Goal: Task Accomplishment & Management: Manage account settings

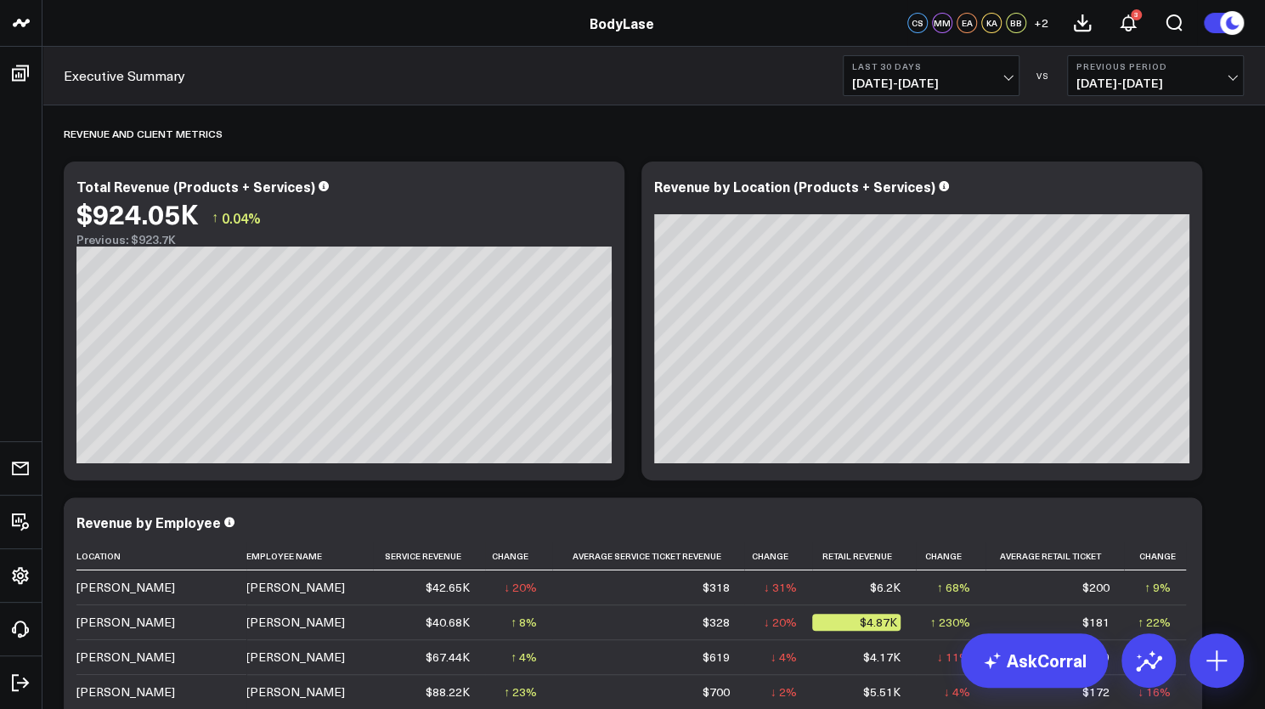
click at [1040, 25] on span "+ 2" at bounding box center [1041, 23] width 14 height 12
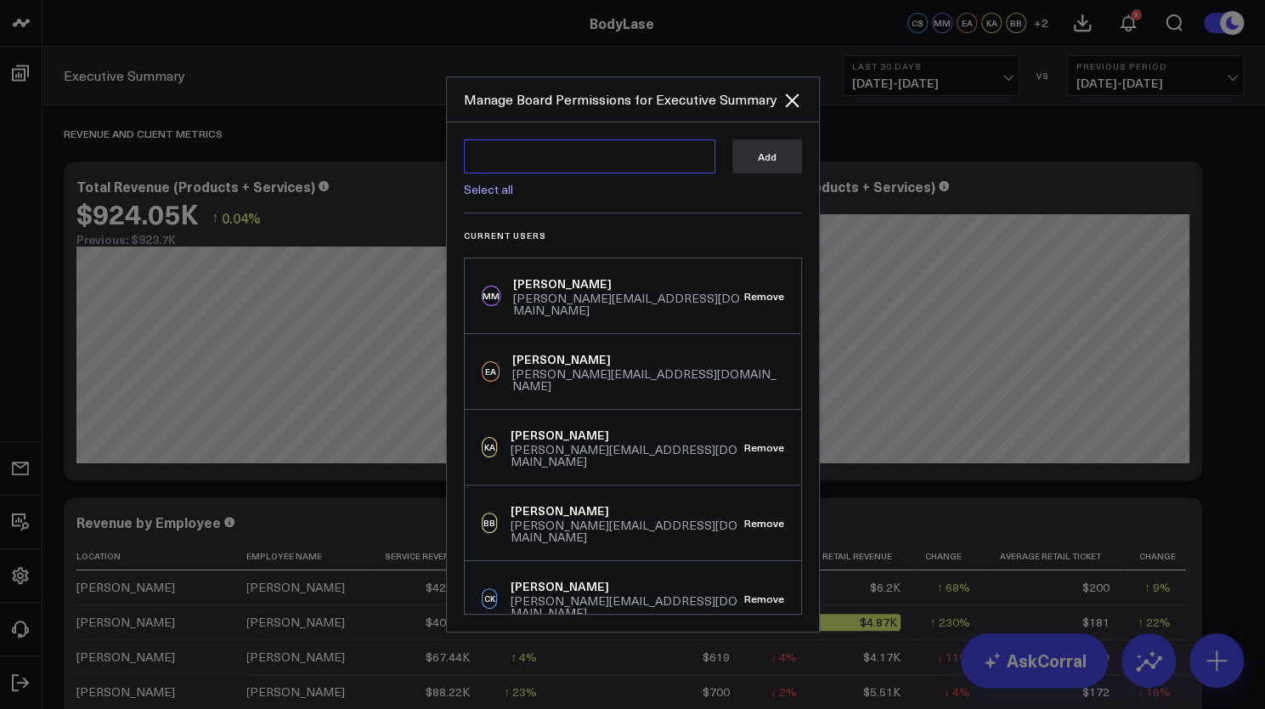
click at [545, 154] on textarea at bounding box center [589, 156] width 251 height 34
paste textarea "[PERSON_NAME][EMAIL_ADDRESS][DOMAIN_NAME]"
type textarea "[PERSON_NAME][EMAIL_ADDRESS][DOMAIN_NAME]"
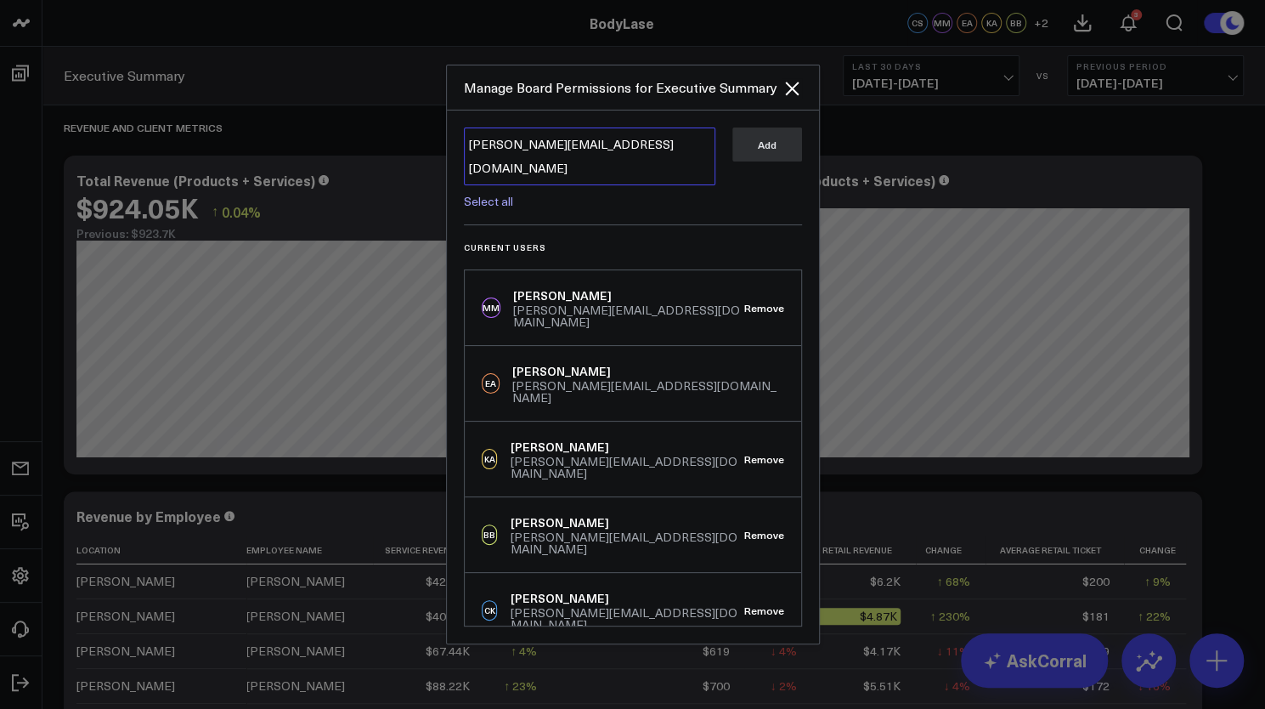
scroll to position [5, 0]
click at [793, 95] on icon "Close" at bounding box center [792, 89] width 14 height 14
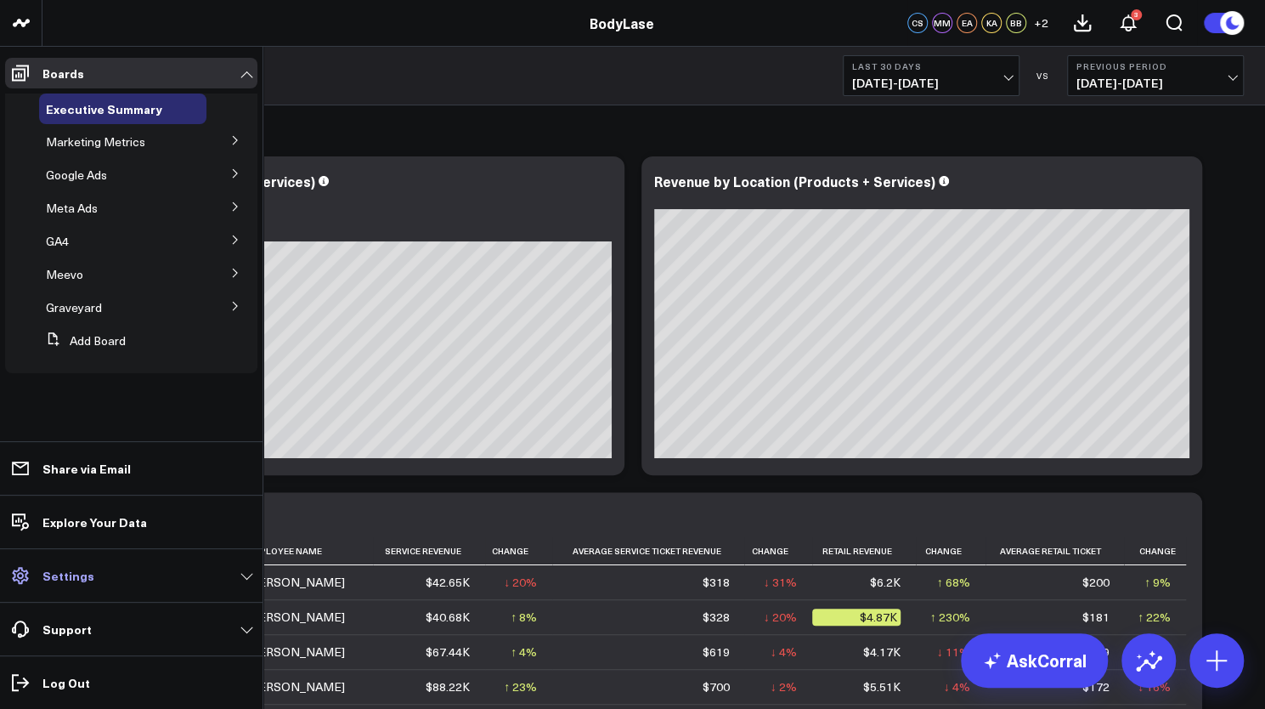
click at [92, 577] on link "Settings" at bounding box center [131, 575] width 252 height 31
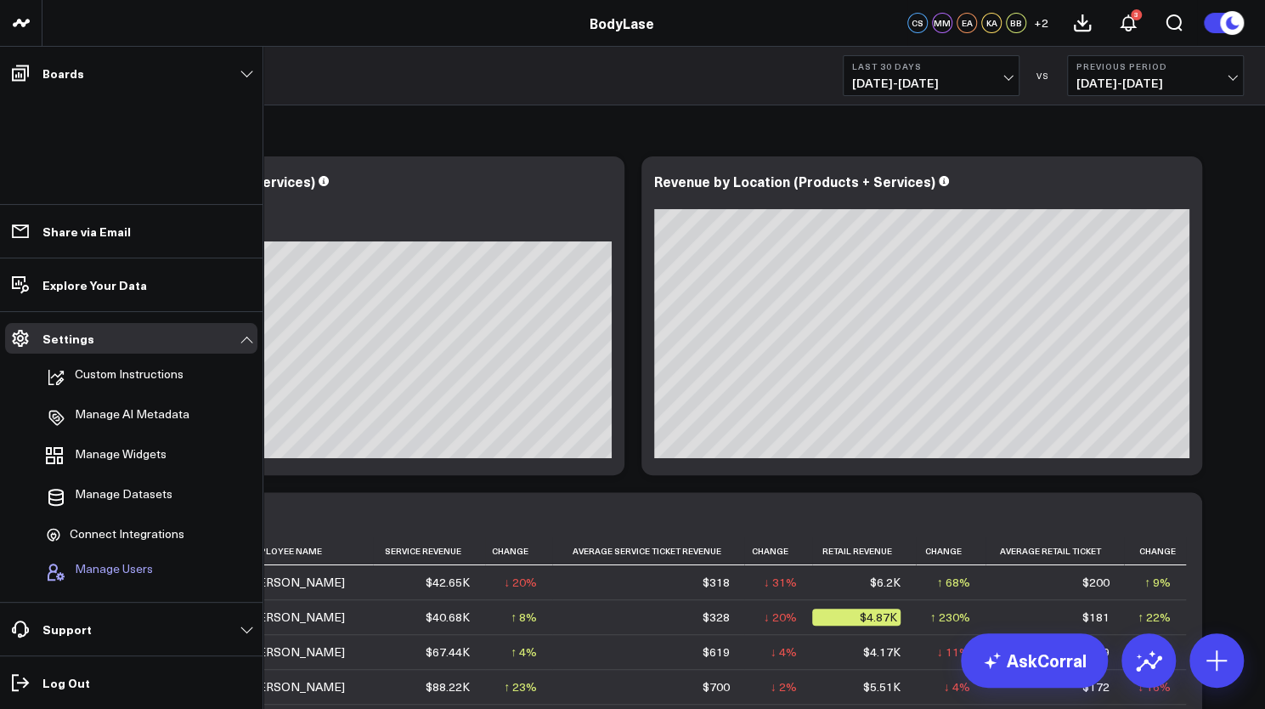
click at [105, 562] on span "Manage Users" at bounding box center [114, 572] width 78 height 20
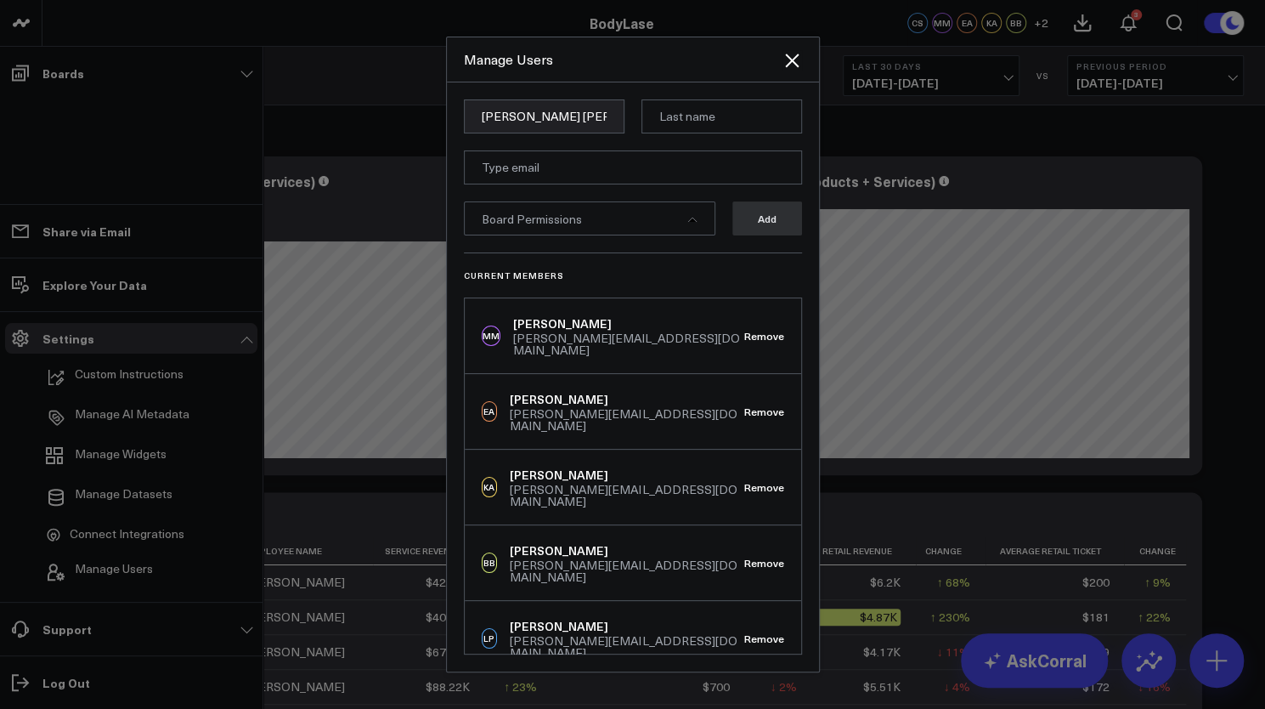
type input "[PERSON_NAME] [PERSON_NAME]"
paste input "[PERSON_NAME][EMAIL_ADDRESS][DOMAIN_NAME]"
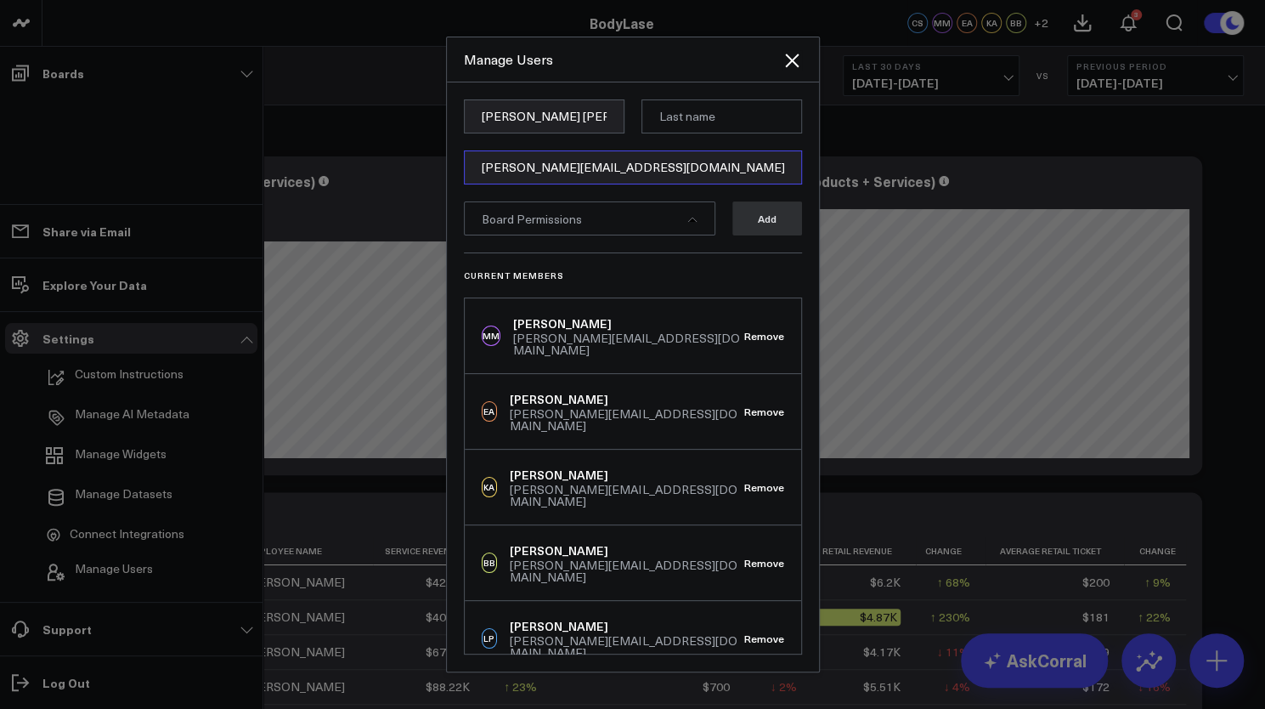
type input "[PERSON_NAME][EMAIL_ADDRESS][DOMAIN_NAME]"
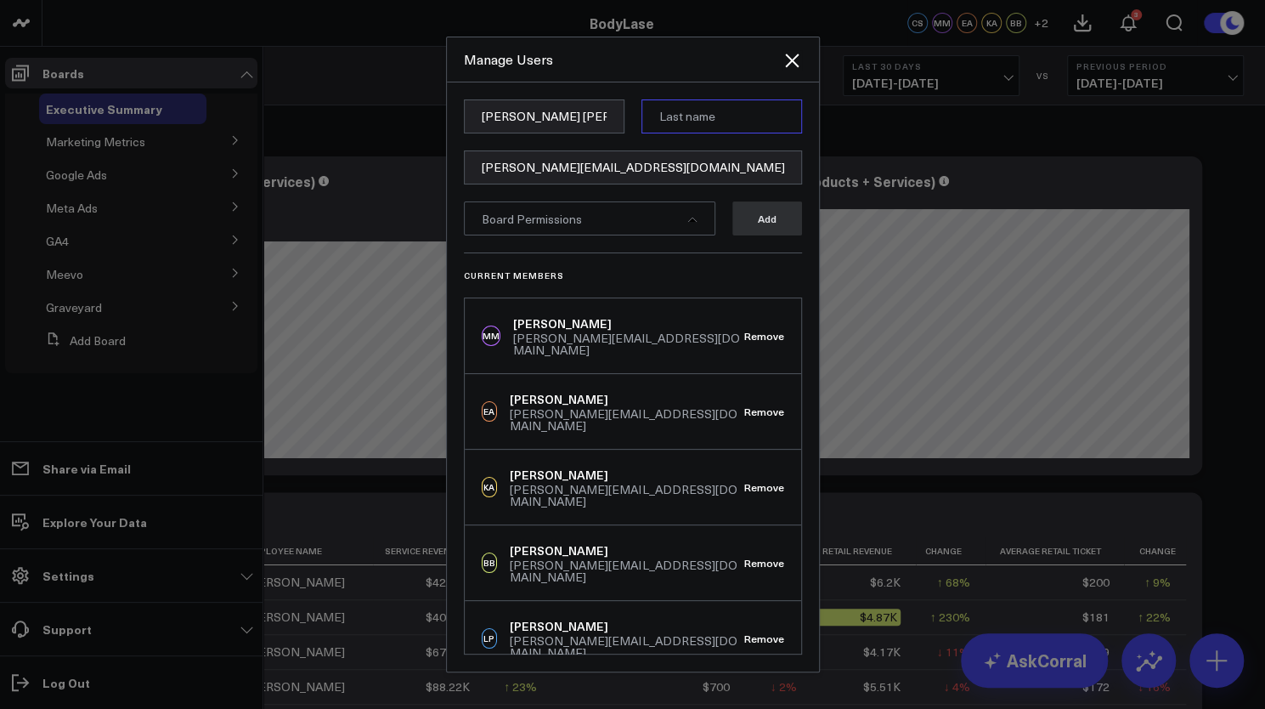
click at [725, 121] on input at bounding box center [721, 116] width 161 height 34
type input "[PERSON_NAME]"
click at [638, 213] on div "Board Permissions" at bounding box center [589, 218] width 251 height 34
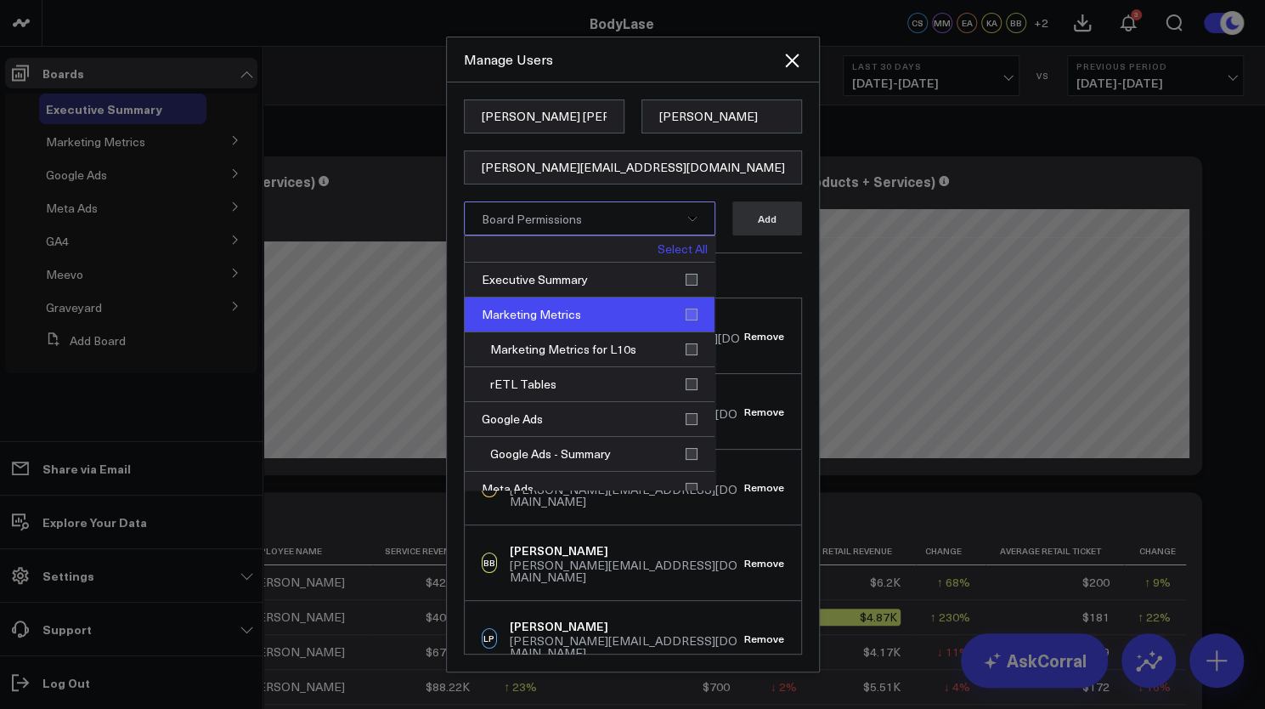
click at [684, 318] on div "Marketing Metrics" at bounding box center [590, 314] width 250 height 35
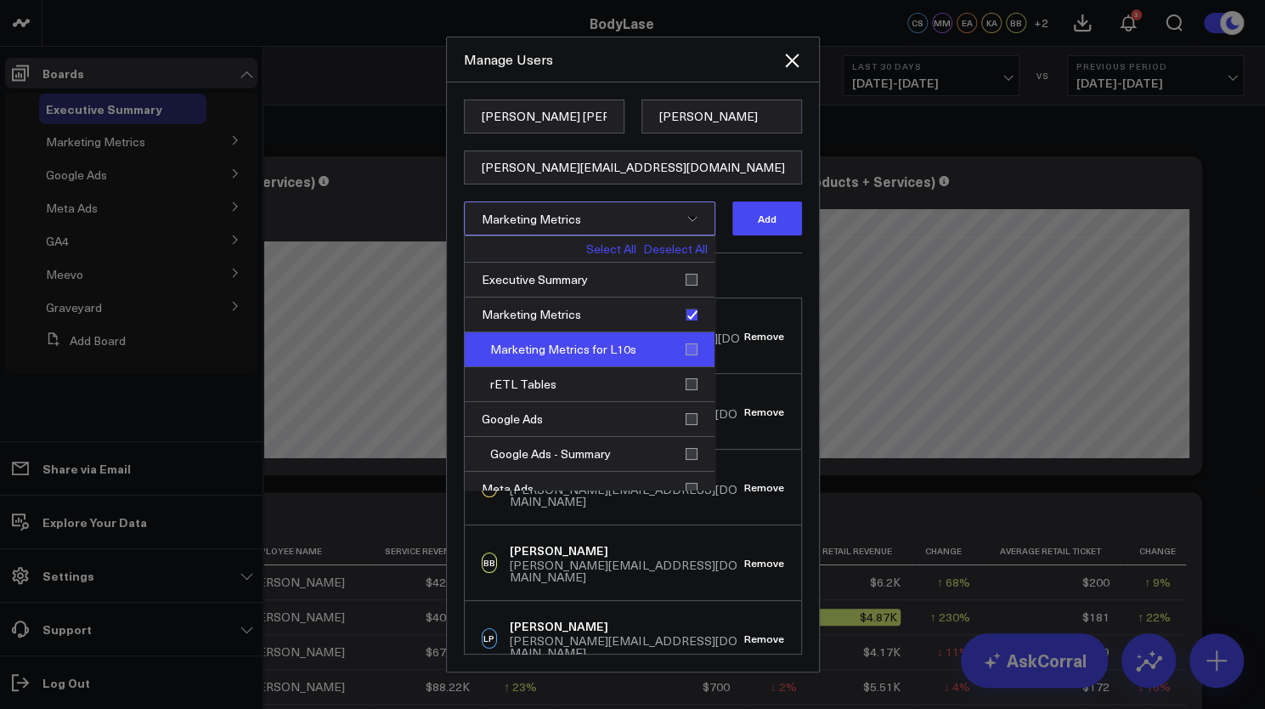
click at [683, 341] on div "Marketing Metrics for L10s" at bounding box center [590, 349] width 250 height 35
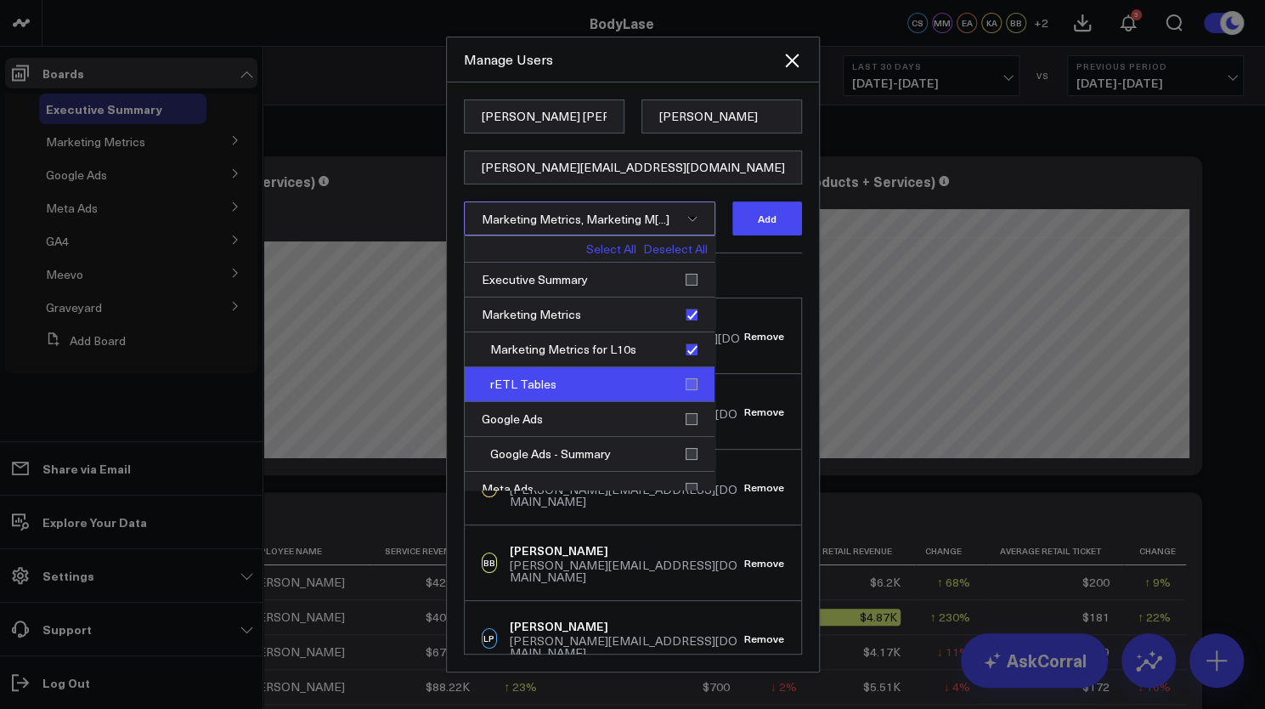
click at [683, 375] on div "rETL Tables" at bounding box center [590, 384] width 250 height 35
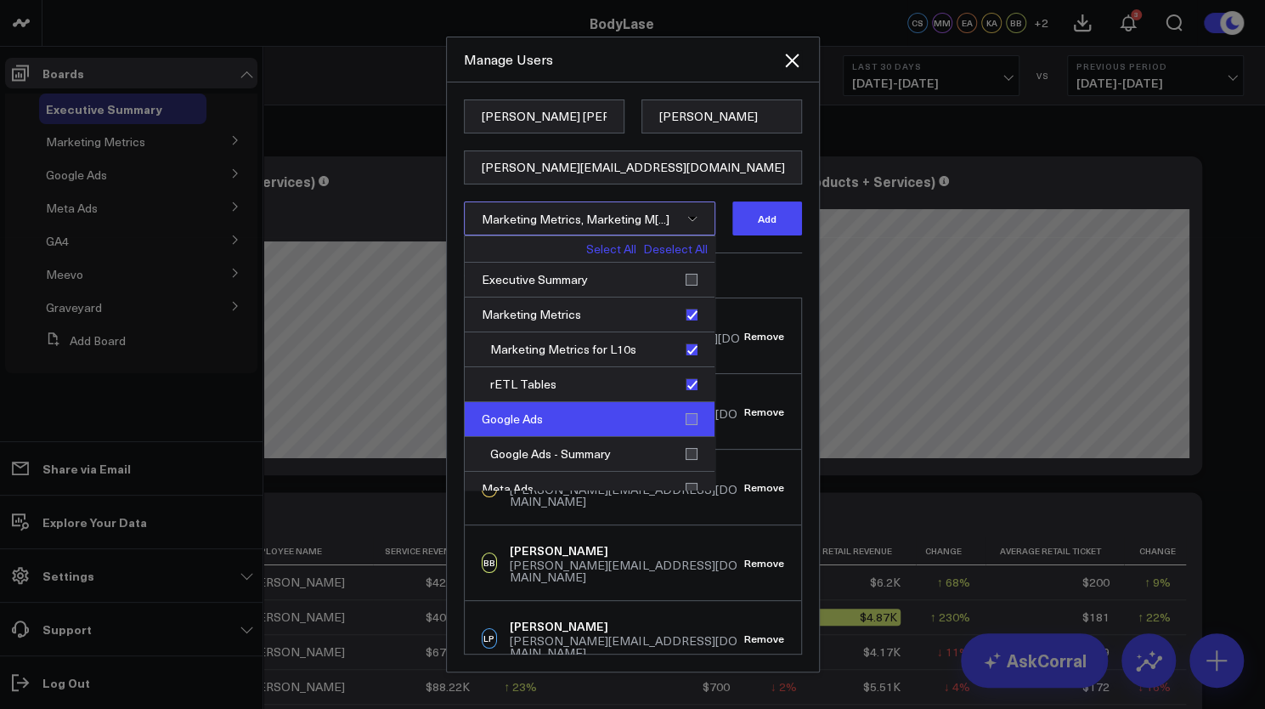
click at [683, 417] on div "Google Ads" at bounding box center [590, 419] width 250 height 35
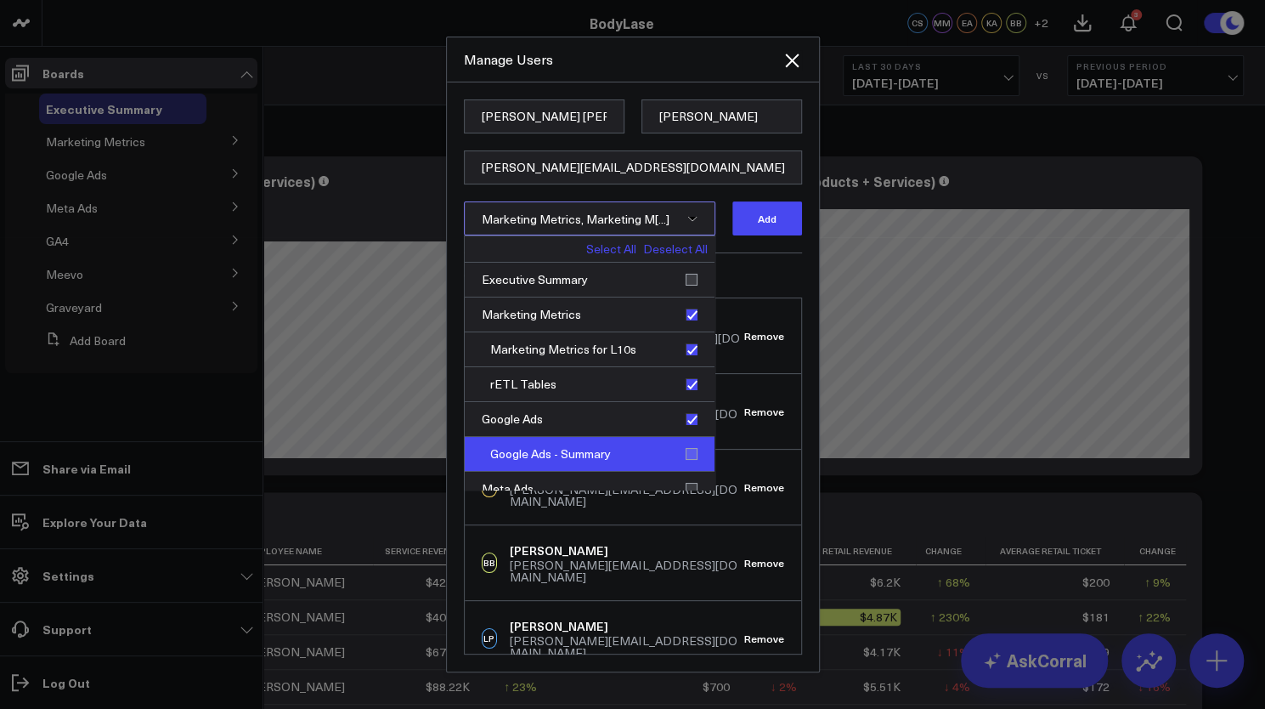
click at [680, 449] on div "Google Ads - Summary" at bounding box center [590, 454] width 250 height 35
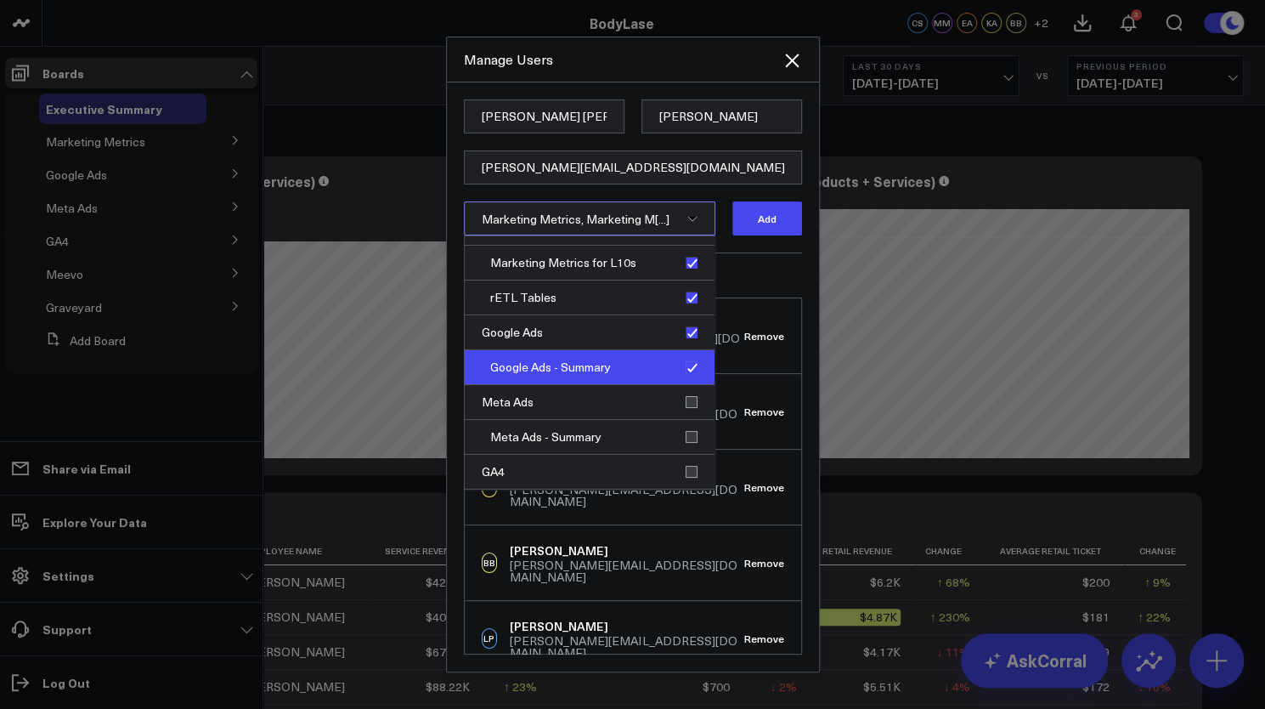
scroll to position [96, 0]
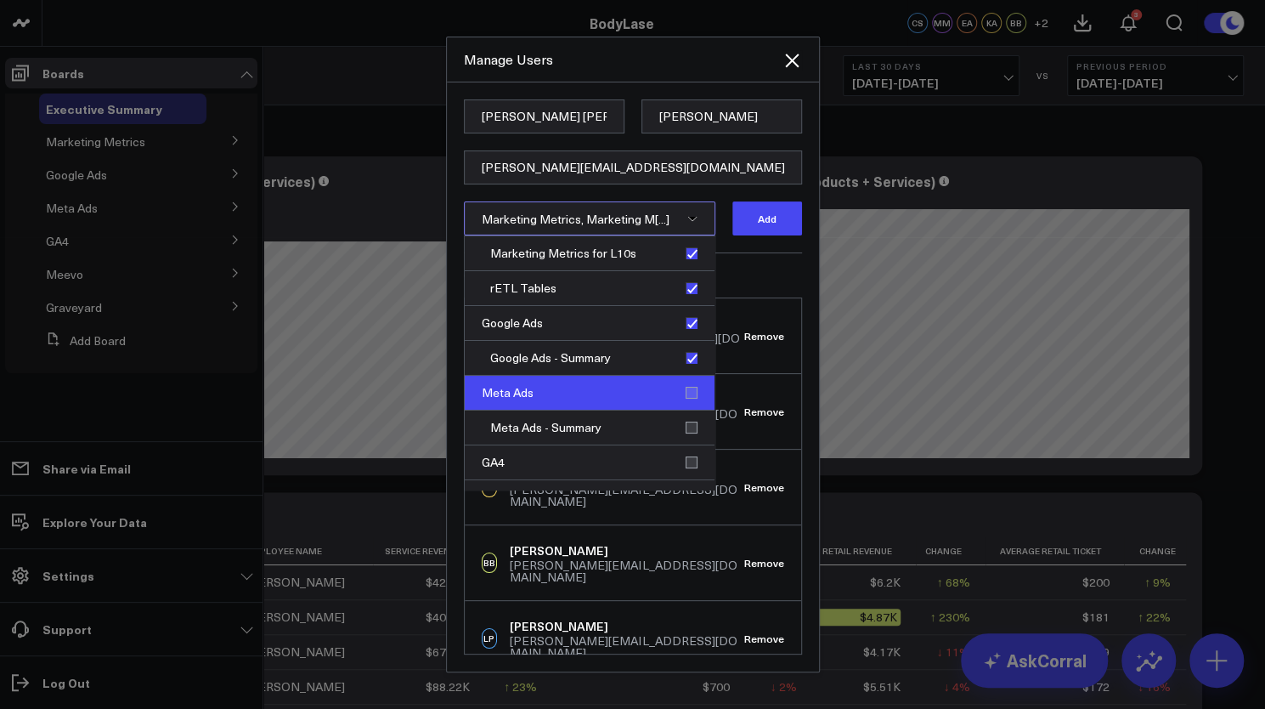
click at [685, 397] on div "Meta Ads" at bounding box center [590, 392] width 250 height 35
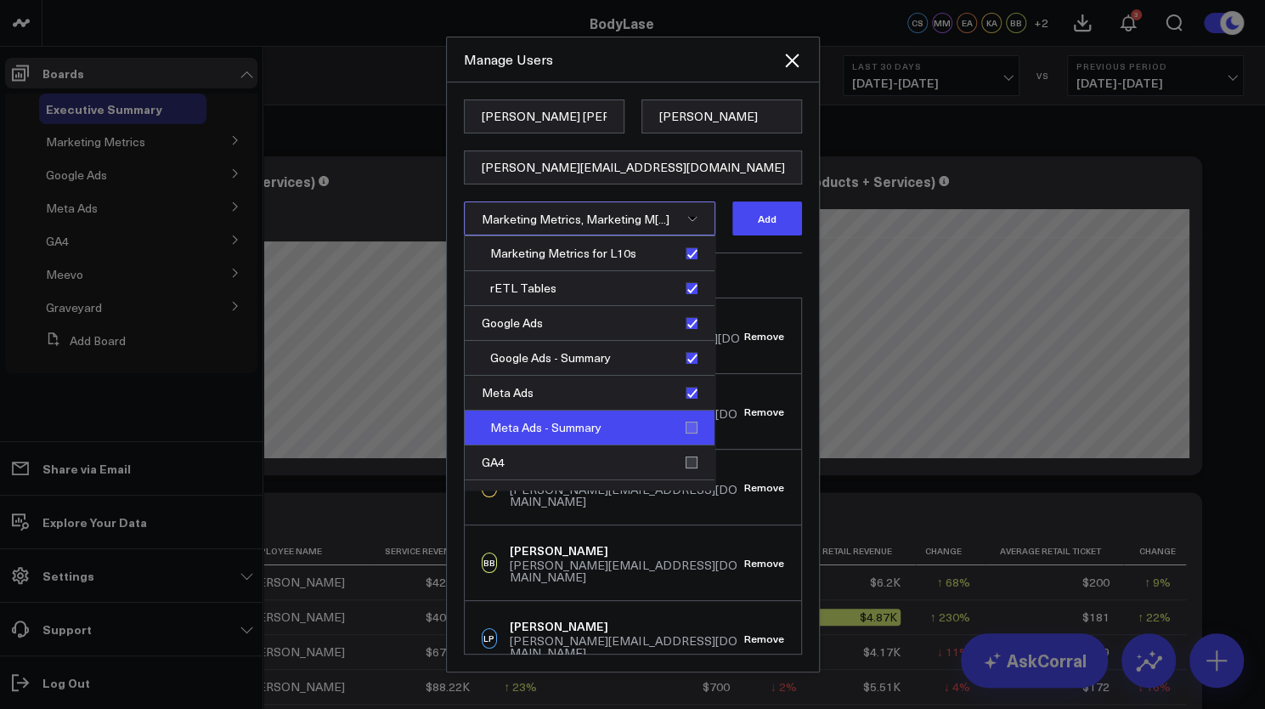
click at [681, 428] on div "Meta Ads - Summary" at bounding box center [590, 427] width 250 height 35
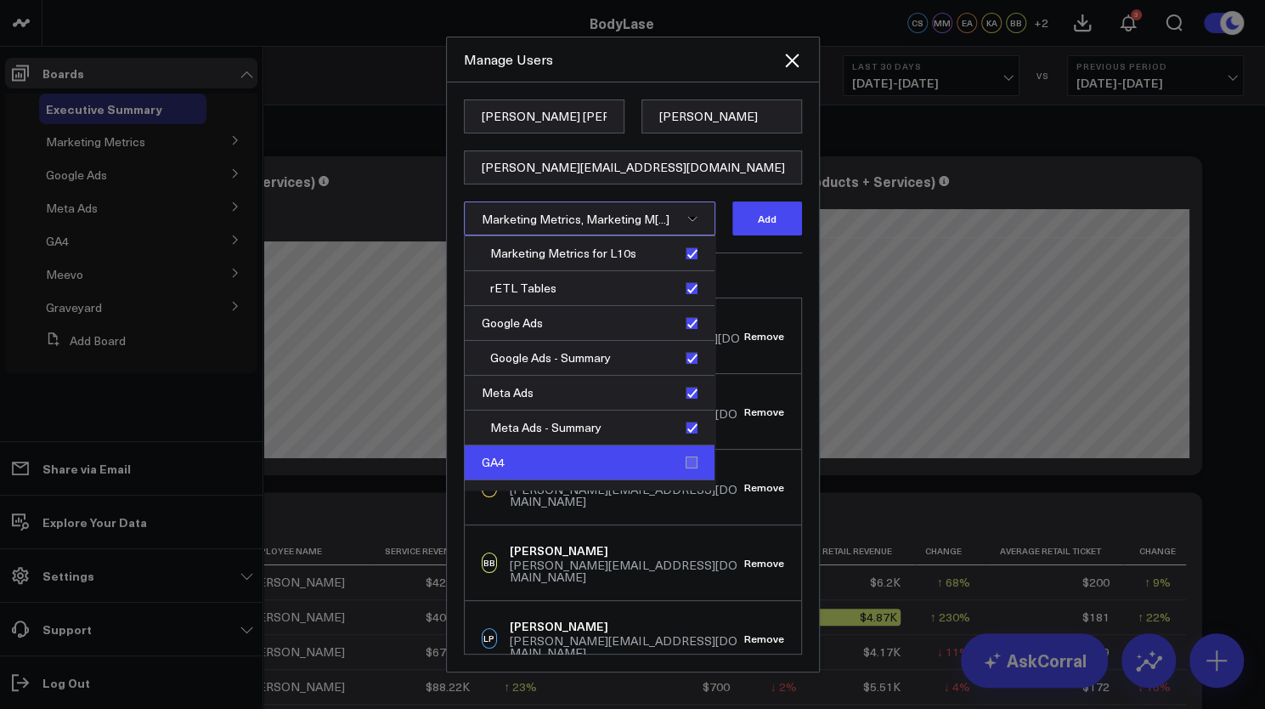
click at [680, 456] on div "GA4" at bounding box center [590, 462] width 250 height 35
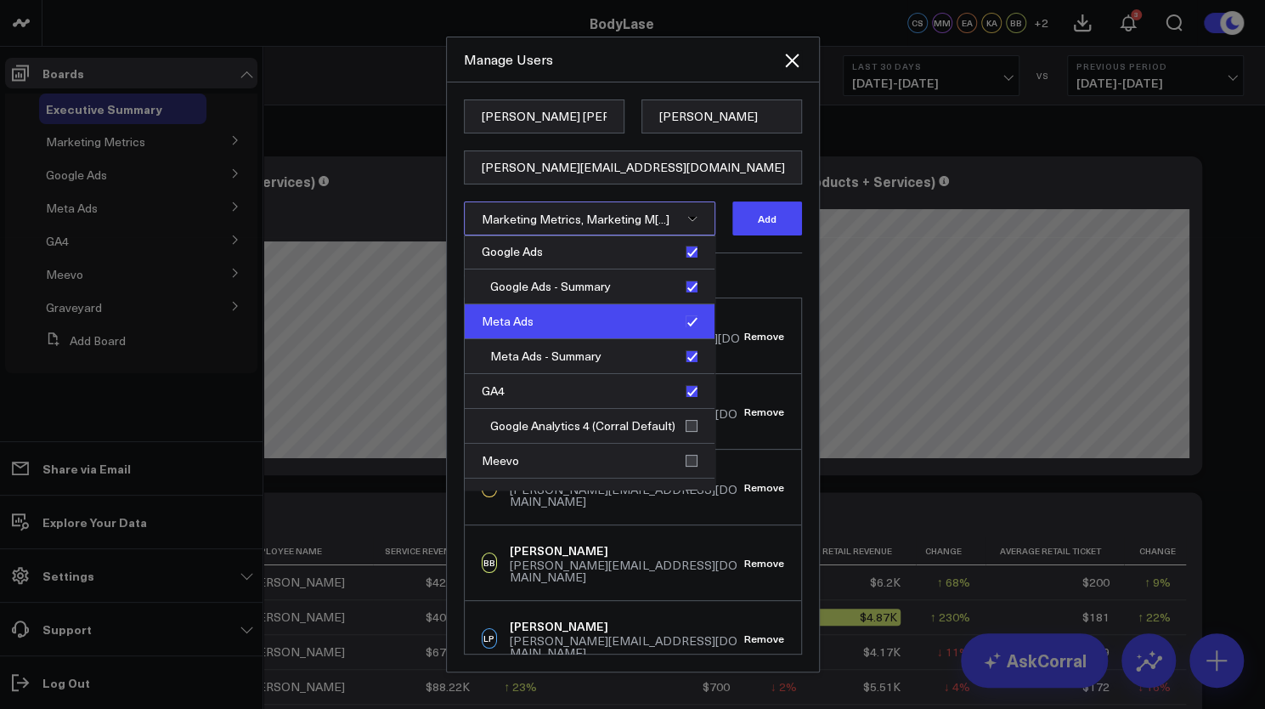
scroll to position [212, 0]
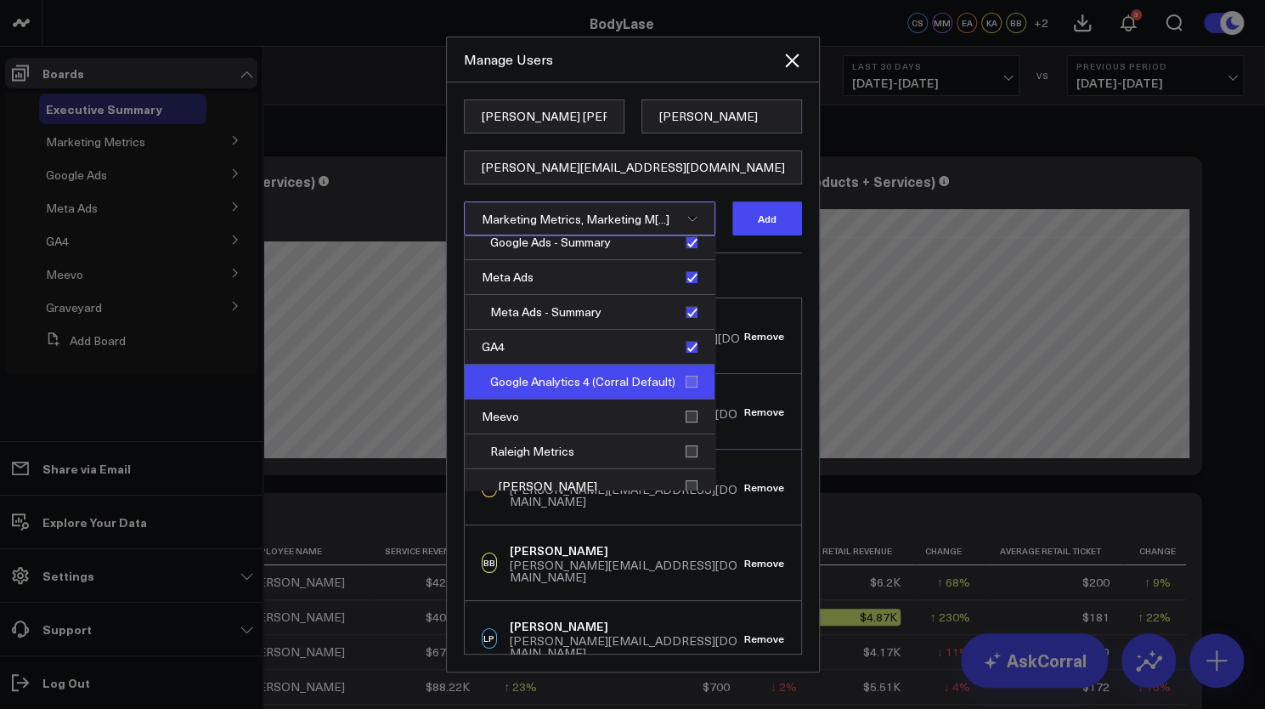
click at [685, 381] on div "Google Analytics 4 (Corral Default)" at bounding box center [590, 381] width 250 height 35
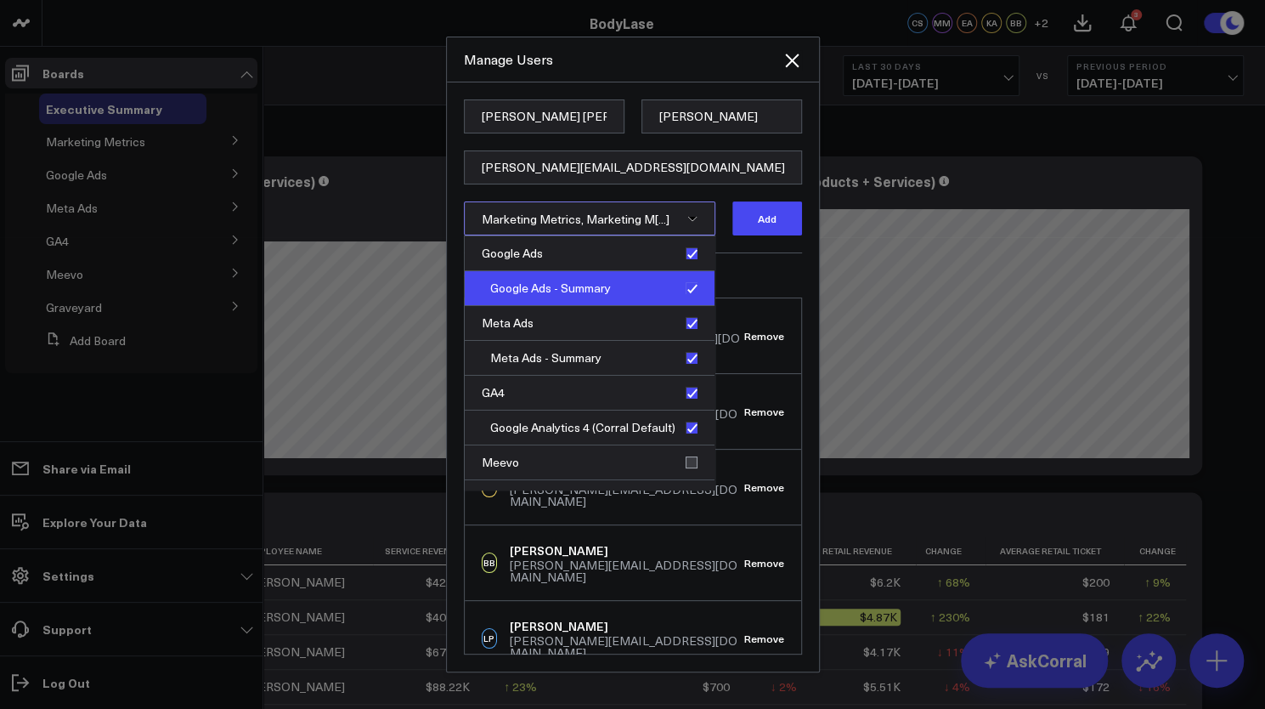
scroll to position [209, 0]
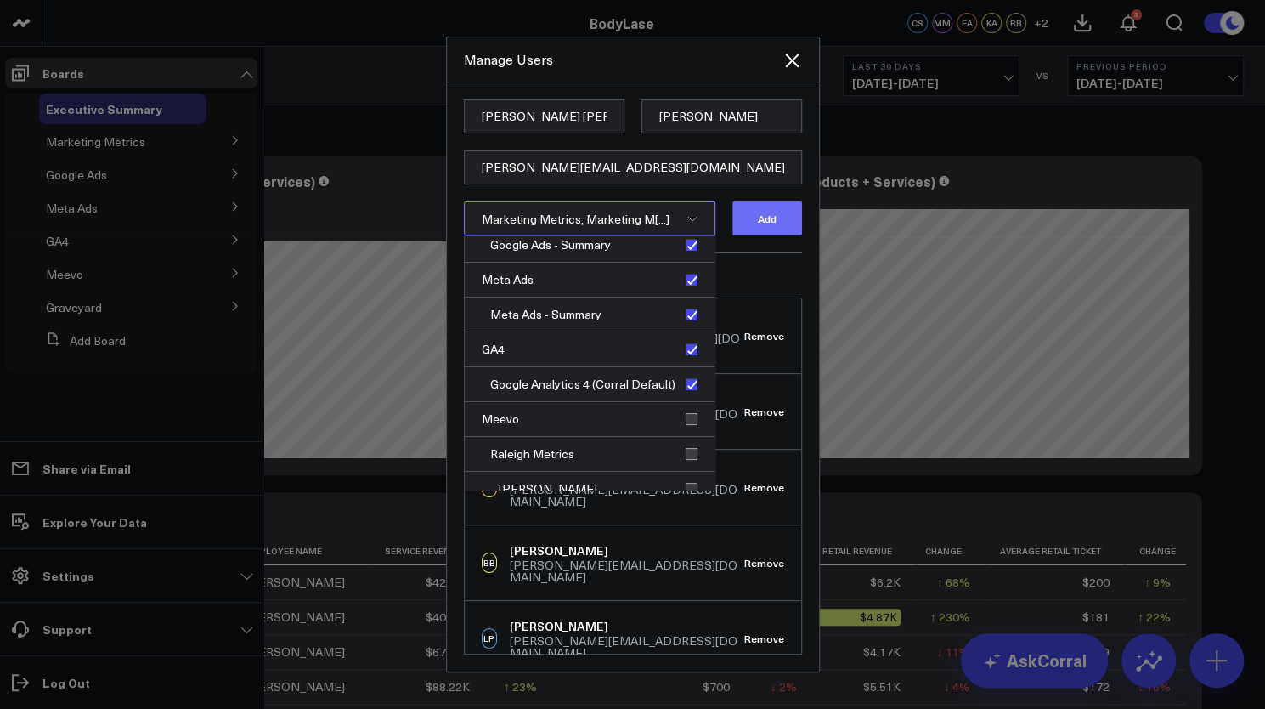
click at [769, 215] on button "Add" at bounding box center [767, 218] width 70 height 34
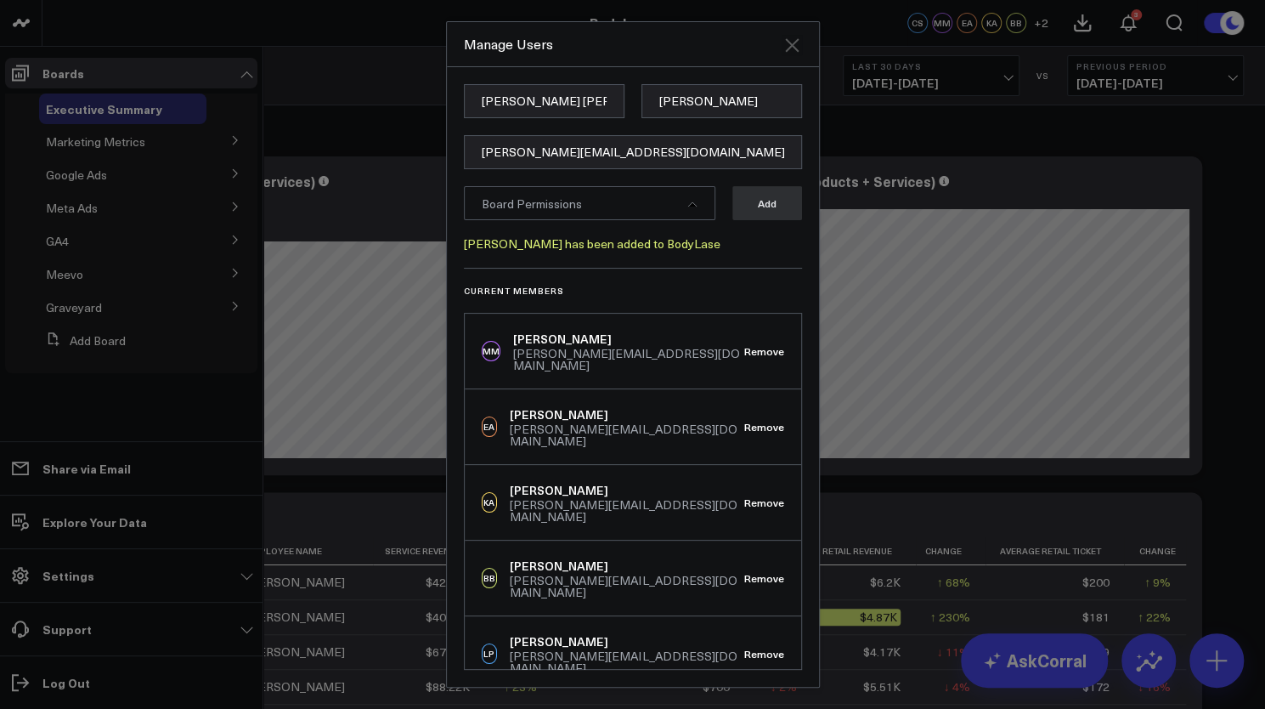
click at [790, 47] on icon "Close" at bounding box center [792, 45] width 14 height 14
